Goal: Task Accomplishment & Management: Manage account settings

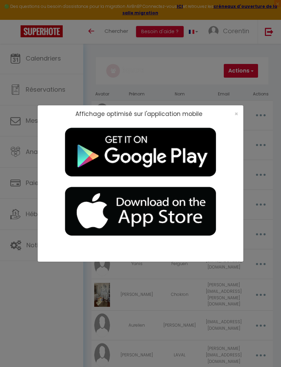
click at [234, 114] on span "×" at bounding box center [236, 113] width 4 height 9
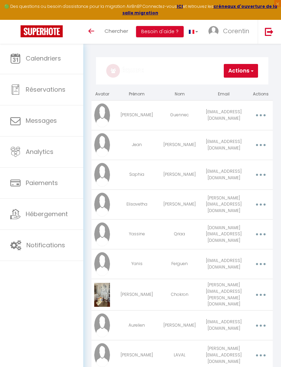
click at [99, 31] on link "Toggle menubar" at bounding box center [91, 32] width 16 height 24
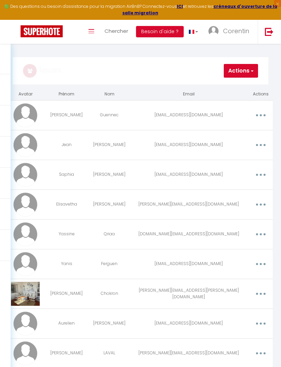
click at [34, 26] on img at bounding box center [42, 31] width 42 height 12
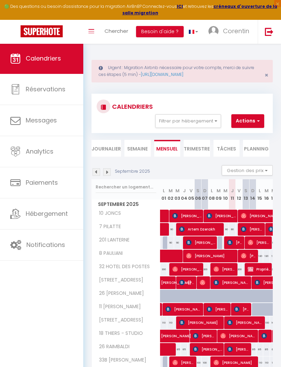
click at [209, 118] on button "Filtrer par hébergement" at bounding box center [188, 121] width 66 height 14
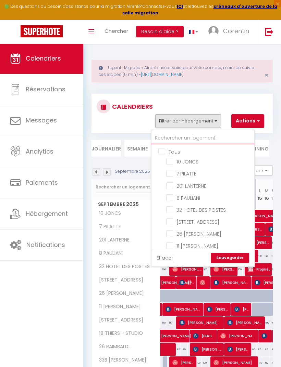
click at [224, 138] on input "text" at bounding box center [202, 138] width 103 height 12
type input "V"
checkbox input "false"
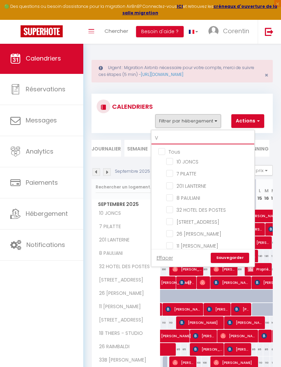
checkbox input "false"
type input "Vi"
checkbox input "false"
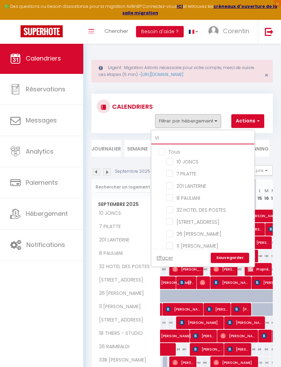
checkbox input "false"
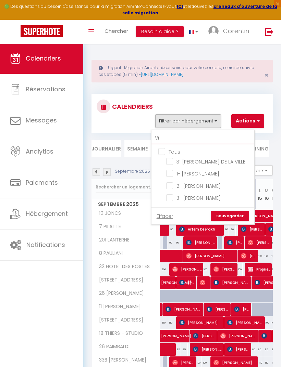
type input "Vil"
checkbox input "false"
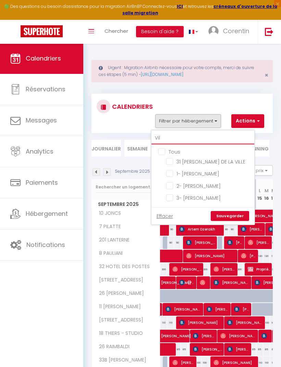
type input "Vill"
checkbox input "false"
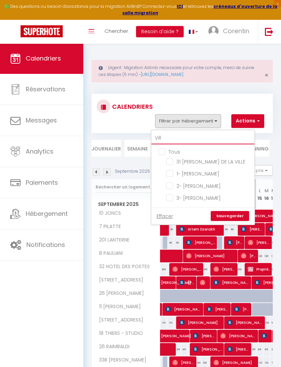
type input "Villa"
checkbox input "false"
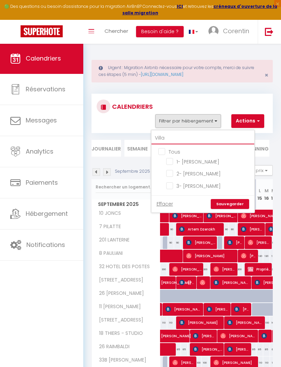
type input "Villa"
click at [210, 173] on input "2- [PERSON_NAME]" at bounding box center [209, 173] width 86 height 7
checkbox input "true"
checkbox input "false"
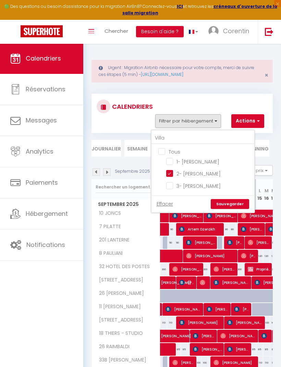
click at [235, 202] on link "Sauvegarder" at bounding box center [229, 204] width 38 height 10
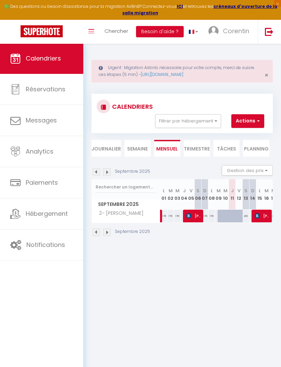
click at [95, 171] on img at bounding box center [96, 172] width 8 height 8
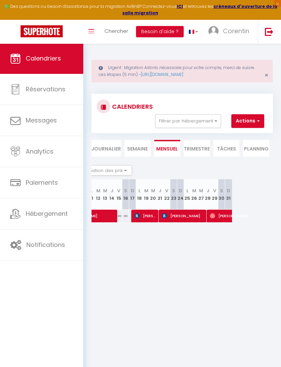
scroll to position [0, 141]
